Goal: Ask a question: Seek information or help from site administrators or community

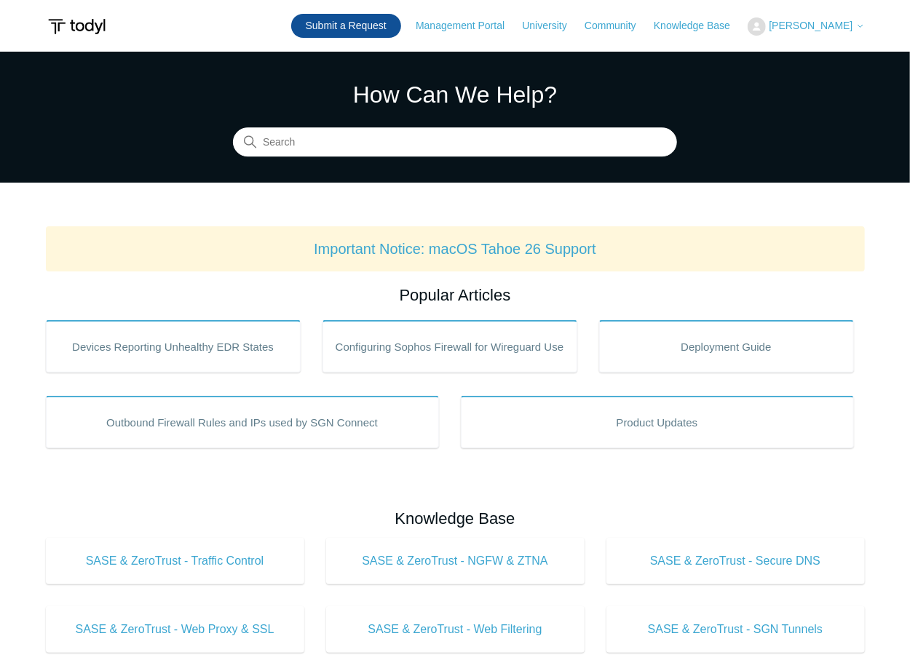
click at [367, 27] on link "Submit a Request" at bounding box center [346, 26] width 110 height 24
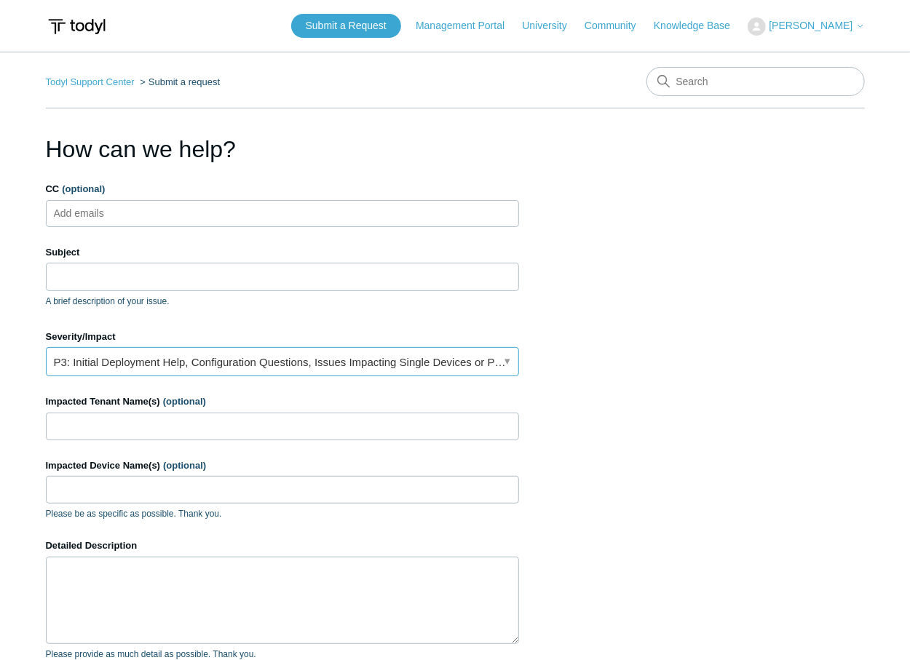
click at [503, 359] on link "P3: Initial Deployment Help, Configuration Questions, Issues Impacting Single D…" at bounding box center [282, 361] width 473 height 29
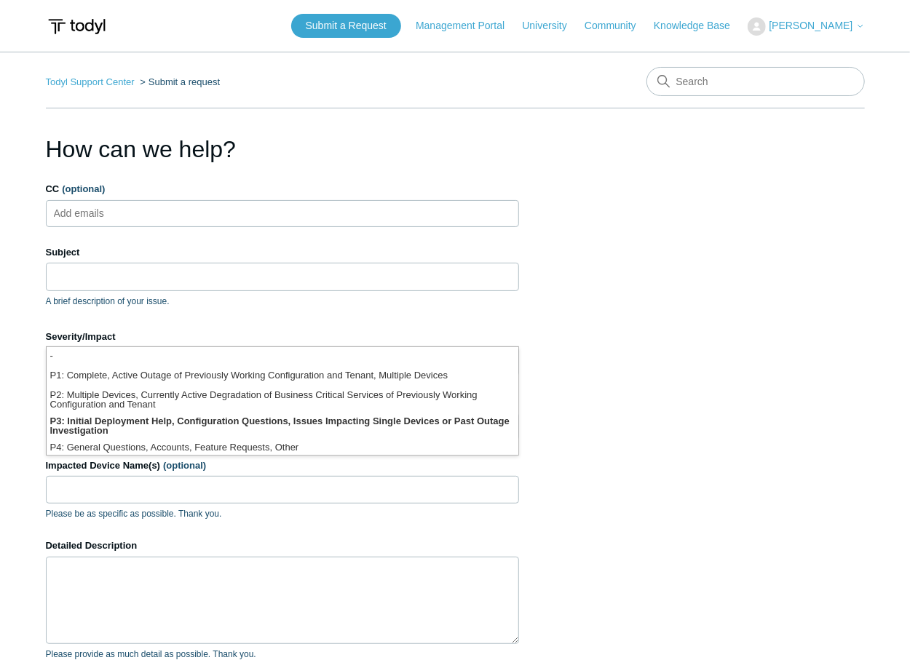
click at [710, 300] on section "How can we help? CC (optional) Add emails Subject A brief description of your i…" at bounding box center [455, 467] width 819 height 670
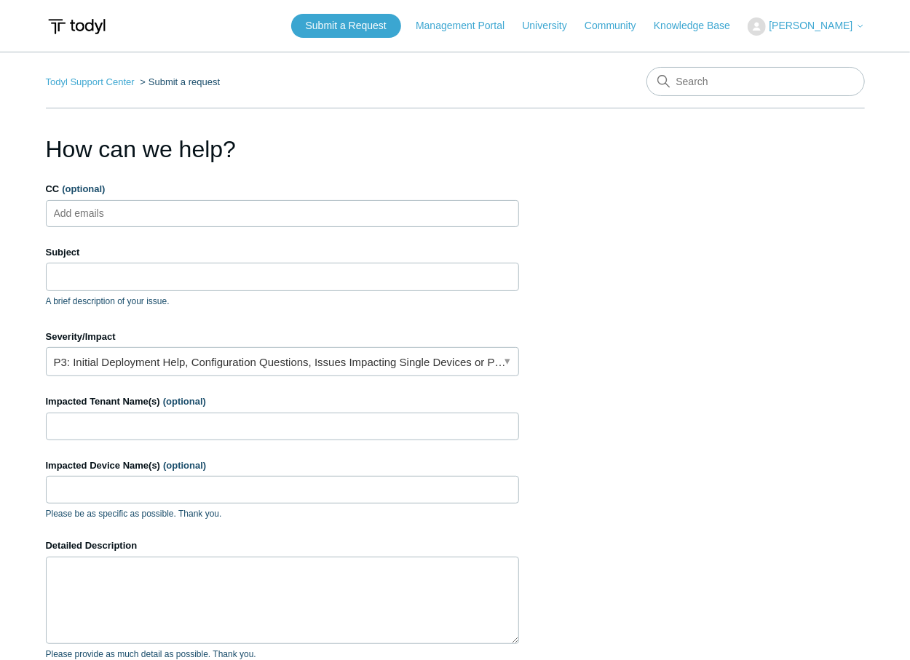
click at [818, 25] on span "[PERSON_NAME]" at bounding box center [810, 26] width 84 height 12
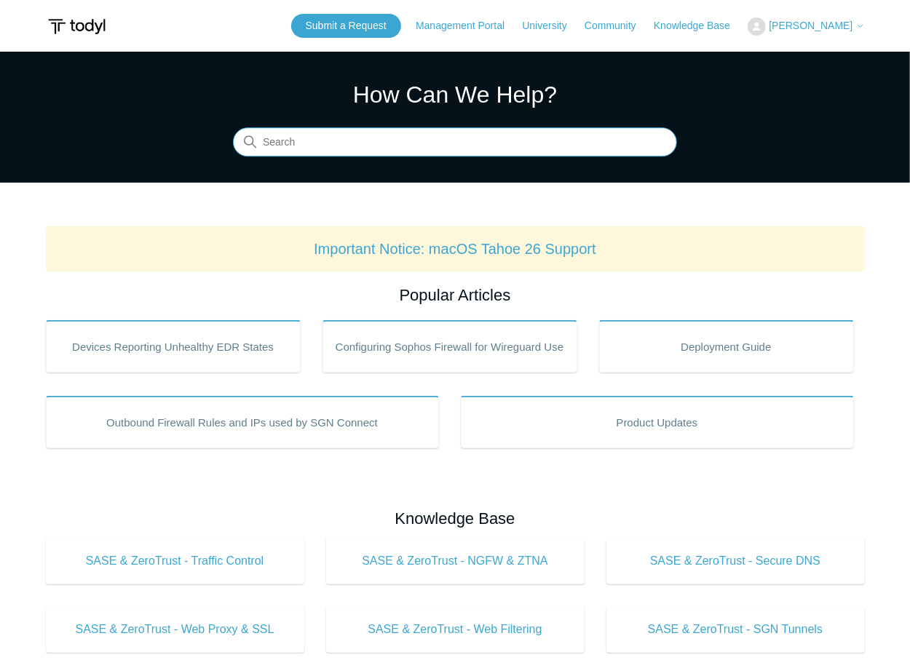
click at [305, 145] on input "Search" at bounding box center [455, 142] width 444 height 29
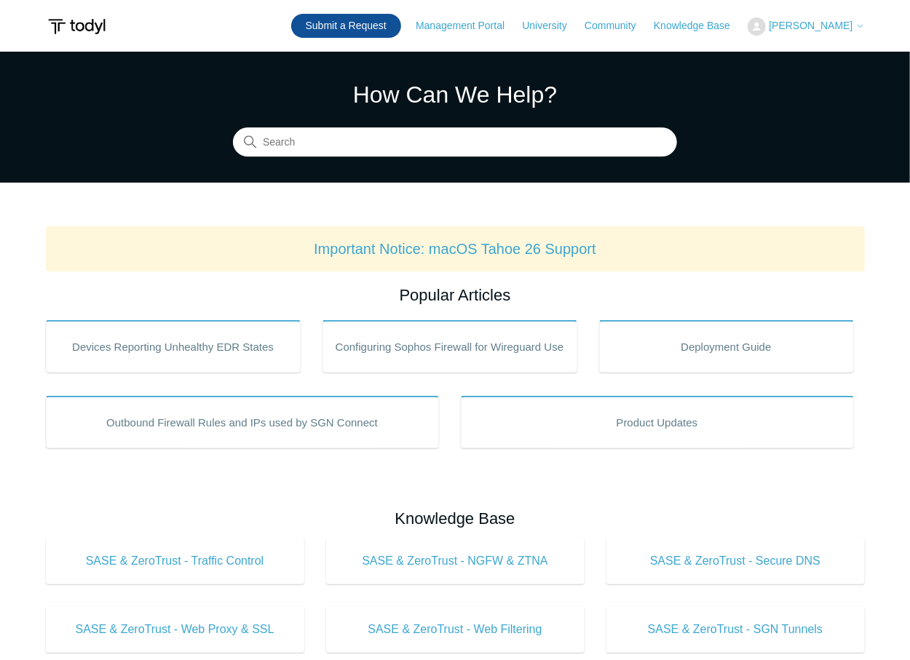
click at [371, 24] on link "Submit a Request" at bounding box center [346, 26] width 110 height 24
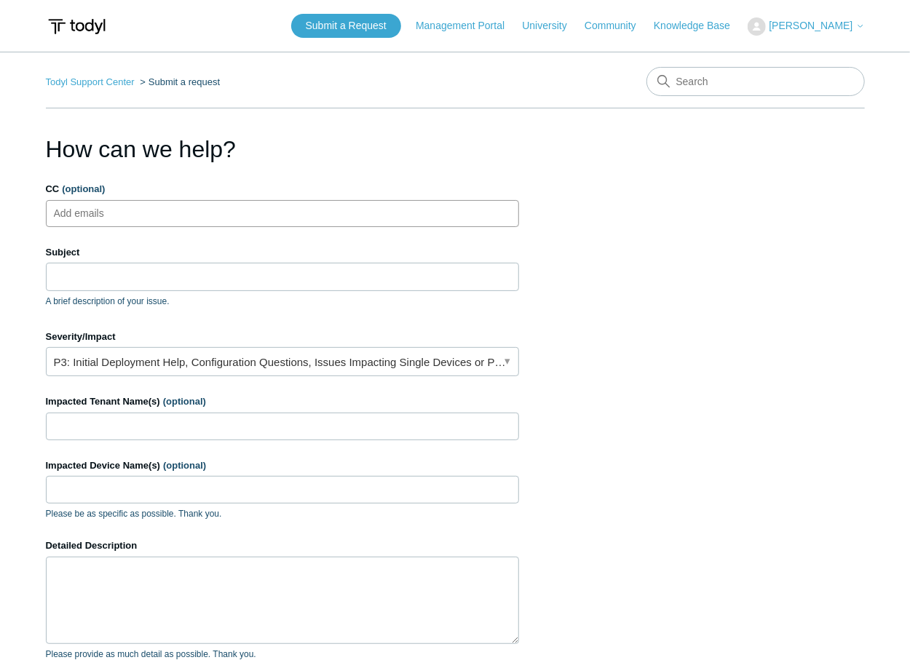
click at [122, 210] on input "CC (optional)" at bounding box center [91, 213] width 87 height 22
click at [75, 279] on input "Subject" at bounding box center [282, 277] width 473 height 28
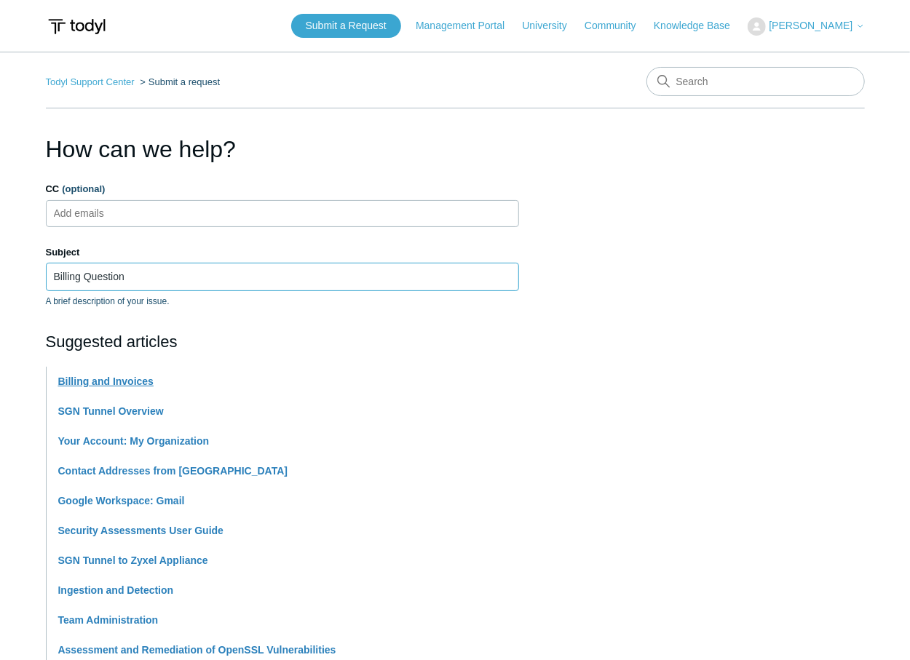
type input "Billing Question"
click at [97, 381] on link "Billing and Invoices" at bounding box center [105, 381] width 95 height 12
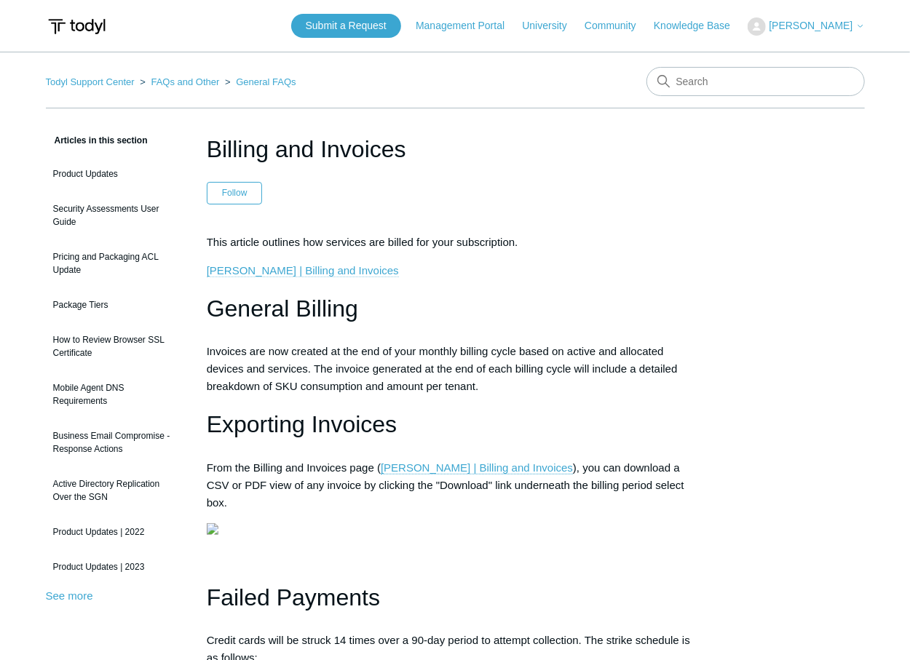
click at [255, 270] on link "[PERSON_NAME] | Billing and Invoices" at bounding box center [303, 270] width 192 height 13
click at [371, 25] on link "Submit a Request" at bounding box center [346, 26] width 110 height 24
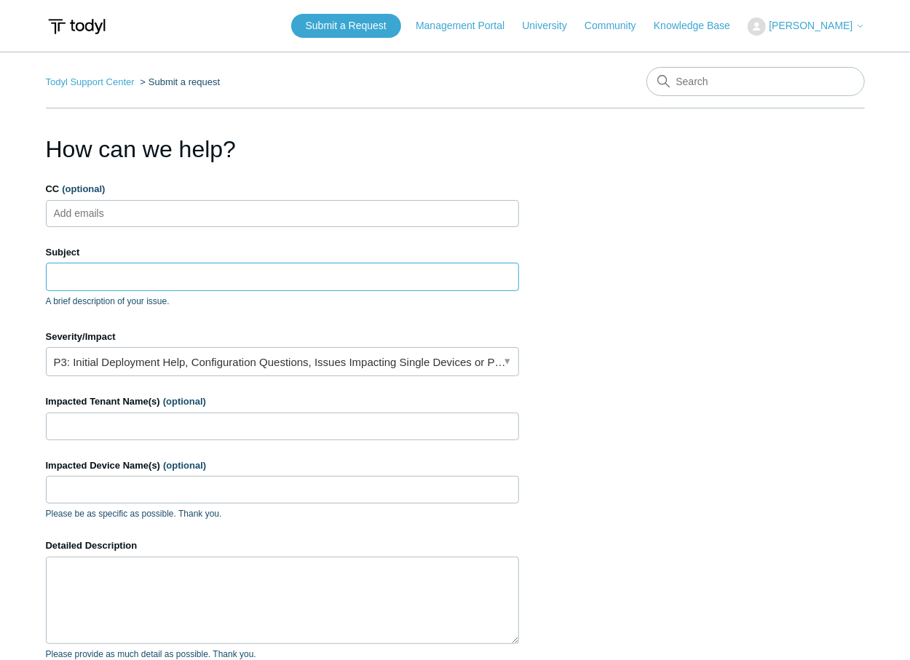
click at [103, 272] on input "Subject" at bounding box center [282, 277] width 473 height 28
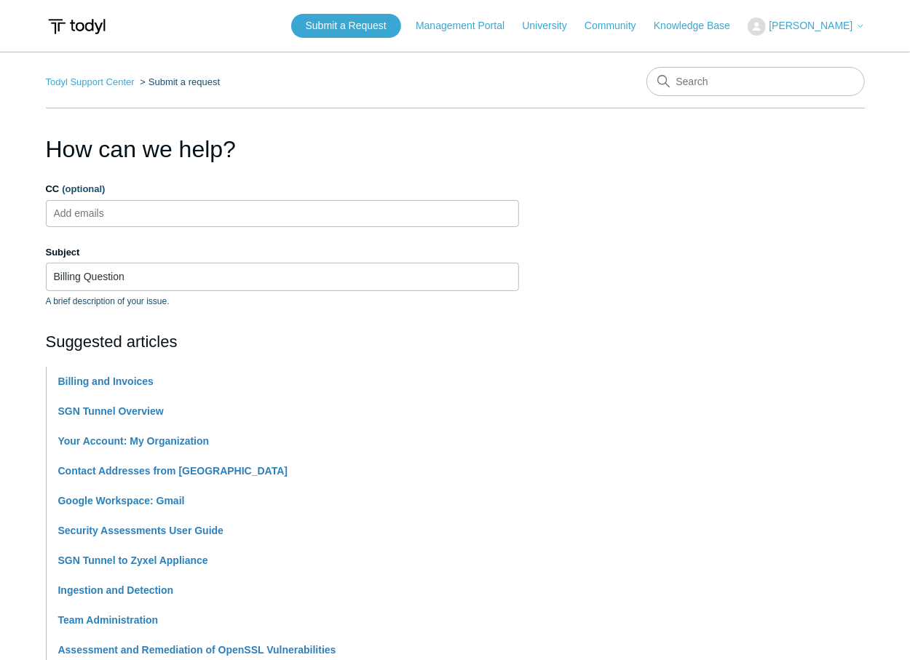
click at [186, 311] on form "CC (optional) Add emails Subject Billing Question A brief description of your i…" at bounding box center [282, 659] width 473 height 955
click at [127, 276] on input "Billing Question" at bounding box center [282, 277] width 473 height 28
type input "Billing Question"
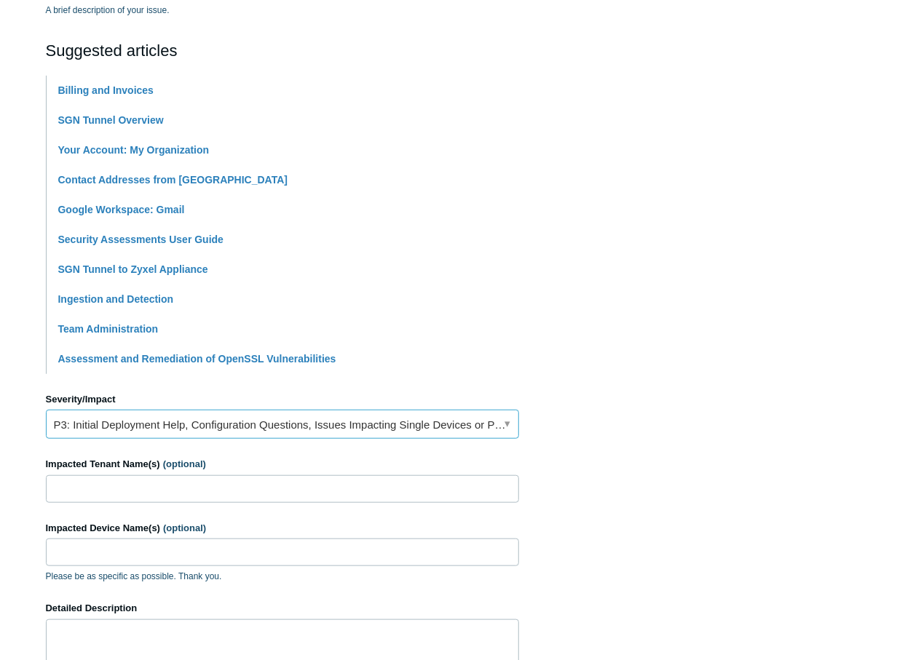
click at [174, 427] on link "P3: Initial Deployment Help, Configuration Questions, Issues Impacting Single D…" at bounding box center [282, 424] width 473 height 29
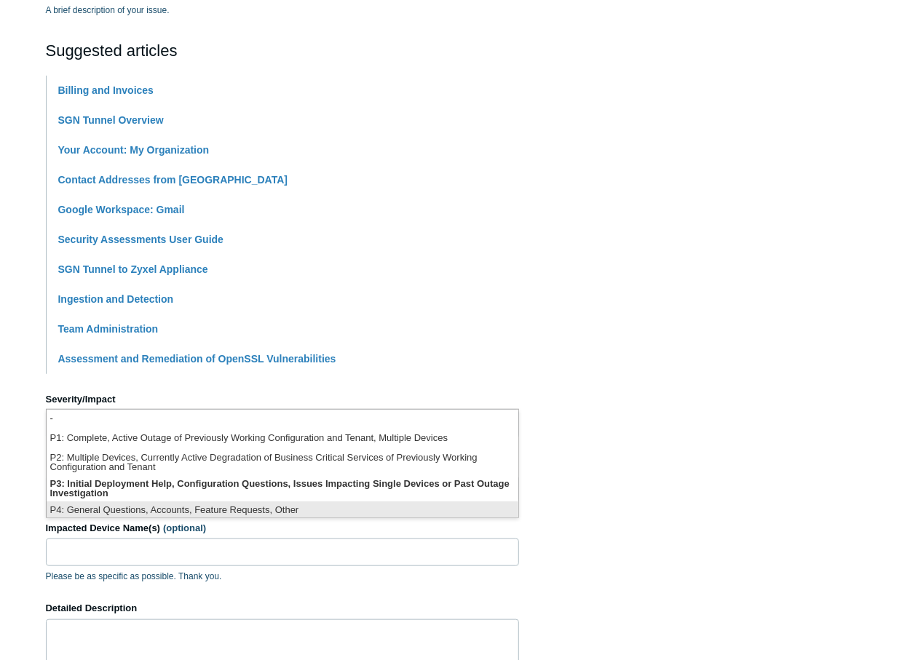
scroll to position [3, 0]
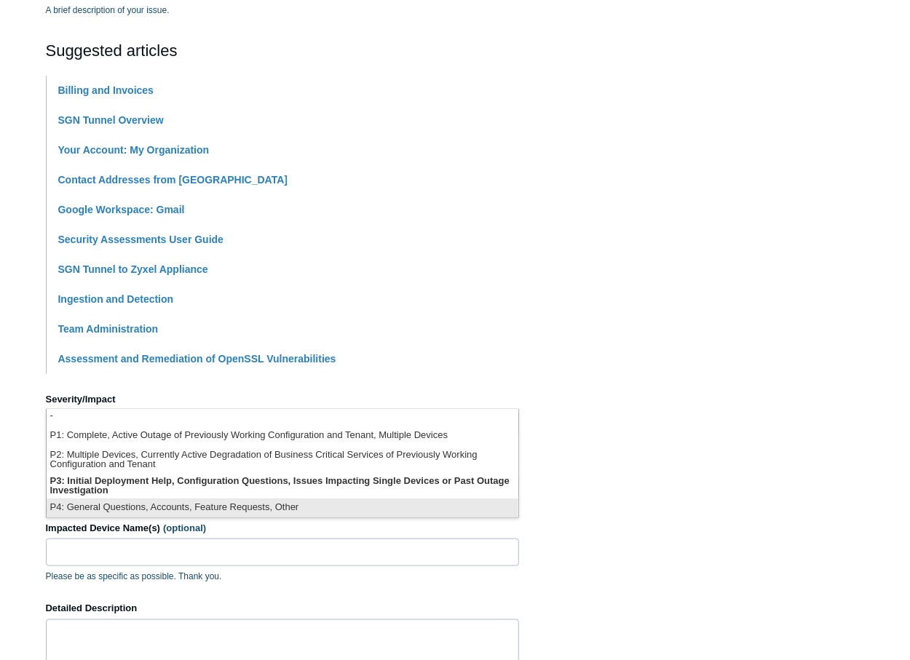
click at [344, 505] on li "P4: General Questions, Accounts, Feature Requests, Other" at bounding box center [282, 508] width 471 height 20
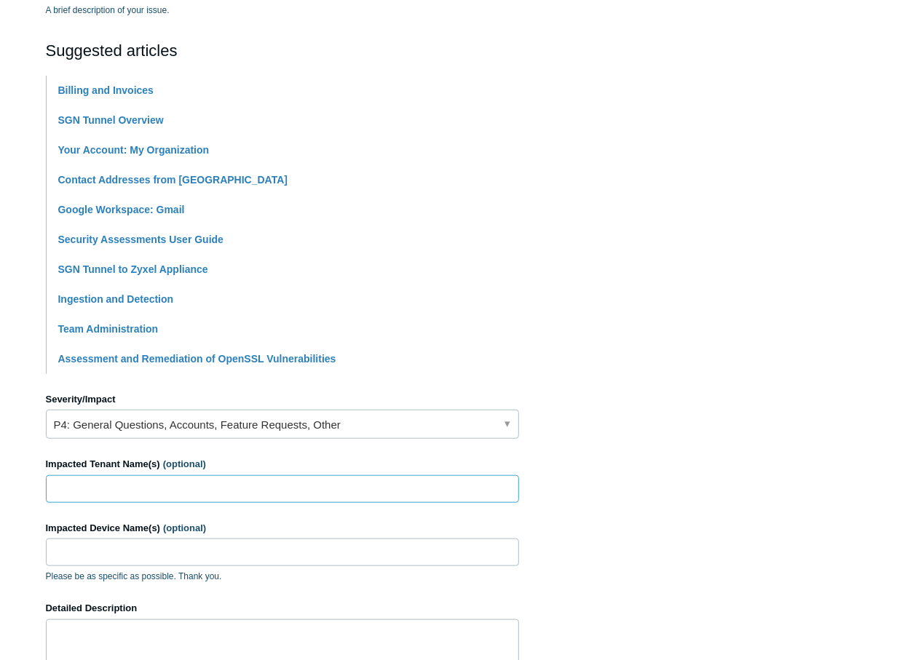
click at [94, 485] on input "Impacted Tenant Name(s) (optional)" at bounding box center [282, 489] width 473 height 28
drag, startPoint x: 89, startPoint y: 487, endPoint x: 36, endPoint y: 477, distance: 53.5
click at [36, 477] on main "Todyl Support Center Submit a request How can we help? CC (optional) Add emails…" at bounding box center [455, 313] width 910 height 1104
type input "Greg Quimby PC"
click at [76, 631] on textarea "Detailed Description" at bounding box center [282, 662] width 473 height 87
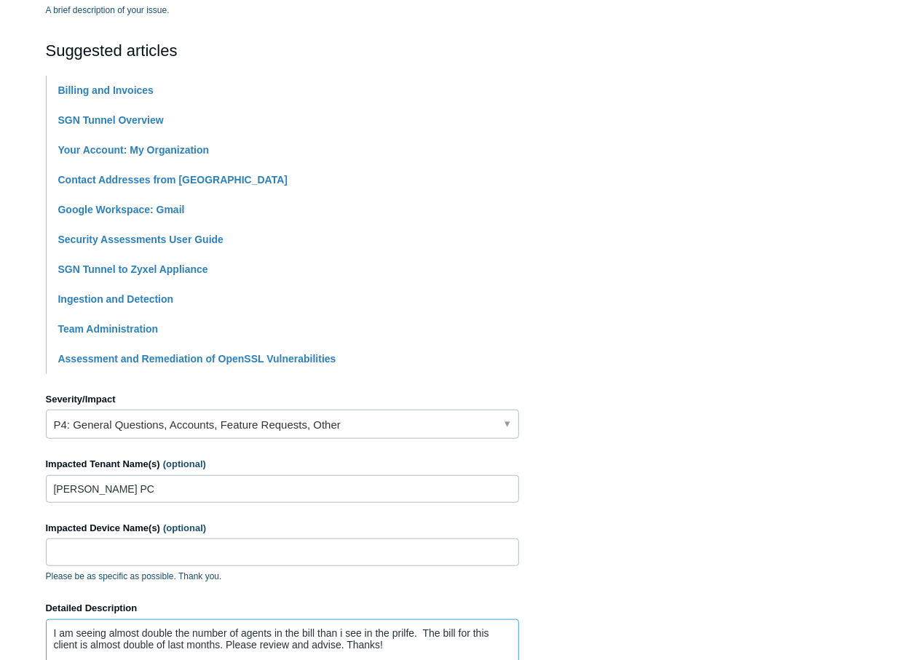
click at [418, 632] on textarea "I am seeing almost double the number of agents in the bill than i see in the pr…" at bounding box center [282, 662] width 473 height 87
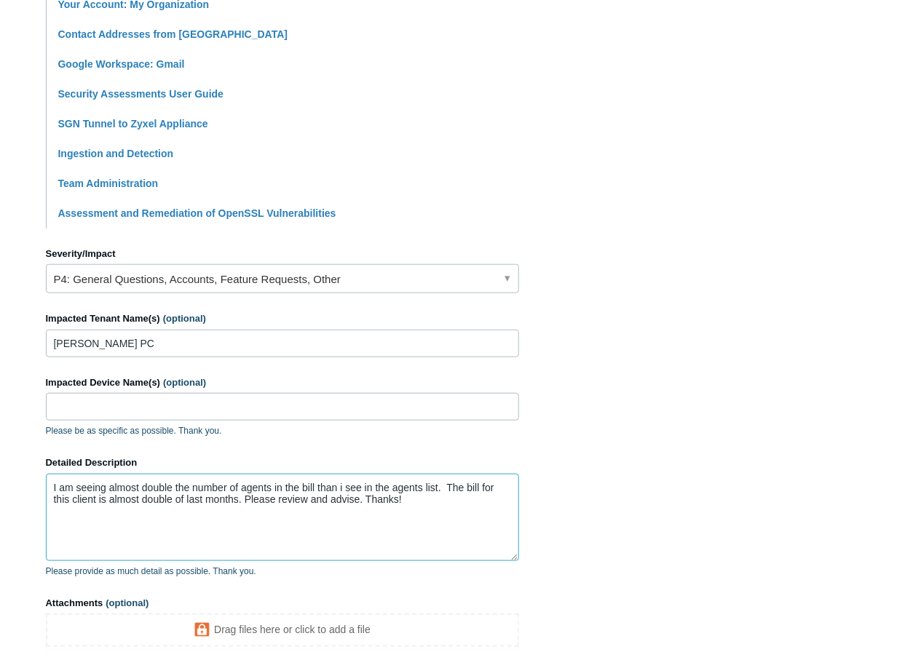
scroll to position [576, 0]
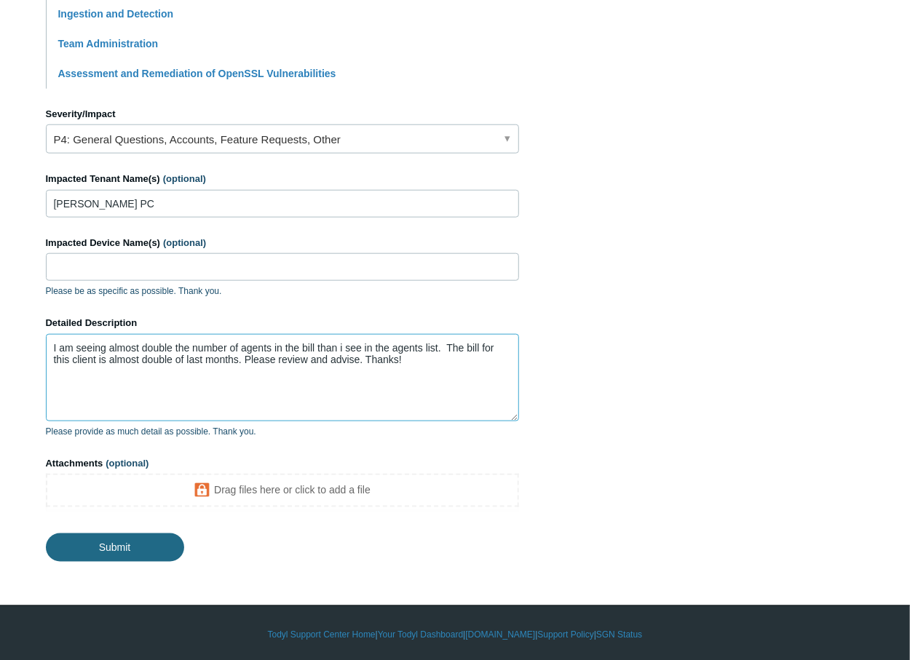
type textarea "I am seeing almost double the number of agents in the bill than i see in the ag…"
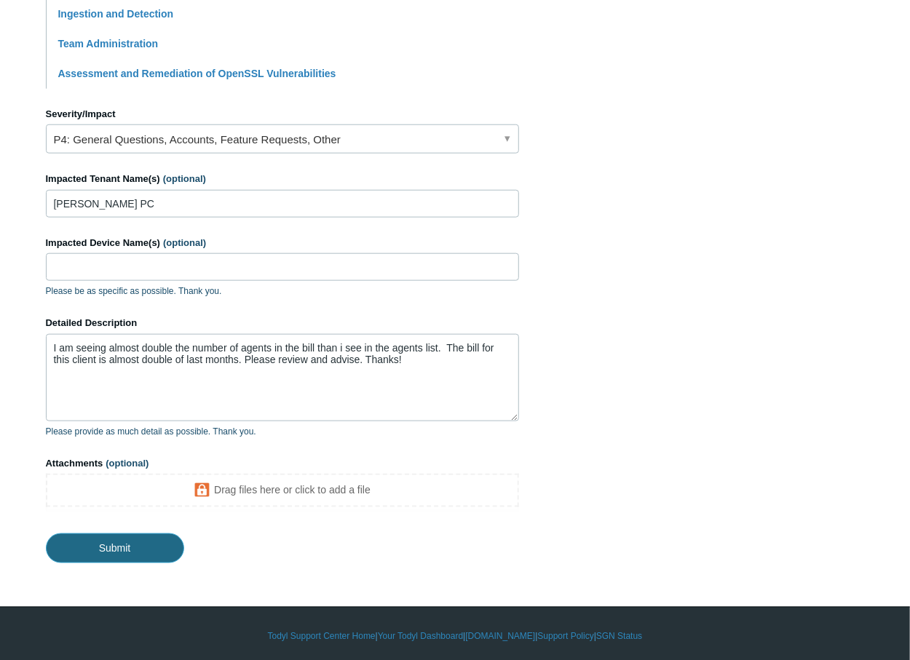
click at [143, 549] on input "Submit" at bounding box center [115, 547] width 138 height 29
